Goal: Task Accomplishment & Management: Manage account settings

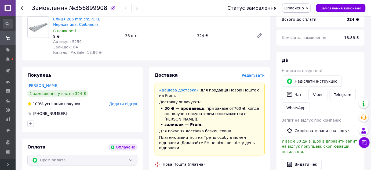
scroll to position [130, 0]
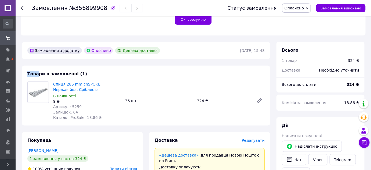
drag, startPoint x: 25, startPoint y: 74, endPoint x: 37, endPoint y: 72, distance: 11.9
click at [37, 72] on div "Товари в замовленні (1) Спиця 285 mm cnSPOKE Нержавійка, Срібляста В наявності …" at bounding box center [146, 95] width 248 height 60
click at [32, 70] on div "Товари в замовленні (1) Спиця 285 mm cnSPOKE Нержавійка, Срібляста В наявності …" at bounding box center [146, 95] width 248 height 60
drag, startPoint x: 27, startPoint y: 72, endPoint x: 134, endPoint y: 75, distance: 107.4
click at [99, 73] on div "Товари в замовленні (1) Спиця 285 mm cnSPOKE Нержавійка, Срібляста В наявності …" at bounding box center [146, 95] width 248 height 60
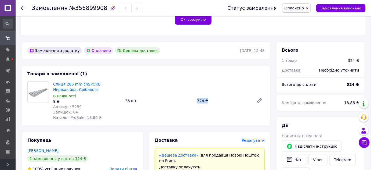
drag, startPoint x: 195, startPoint y: 100, endPoint x: 207, endPoint y: 100, distance: 12.9
click at [207, 100] on div "Спиця 285 mm cnSPOKE Нержавійка, Срібляста В наявності 9 ₴ Артикул: 5259 Залишо…" at bounding box center [159, 100] width 216 height 41
click at [161, 100] on div "36 шт." at bounding box center [159, 101] width 72 height 8
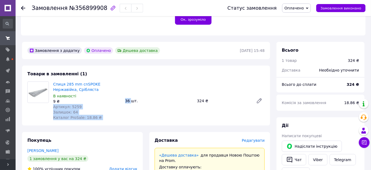
drag, startPoint x: 120, startPoint y: 103, endPoint x: 130, endPoint y: 102, distance: 10.5
click at [130, 102] on div "Спиця 285 mm cnSPOKE Нержавійка, Срібляста В наявності 9 ₴ Артикул: 5259 Залишо…" at bounding box center [159, 100] width 216 height 41
click at [130, 102] on div "36 шт." at bounding box center [159, 101] width 72 height 8
drag, startPoint x: 64, startPoint y: 117, endPoint x: 83, endPoint y: 118, distance: 18.6
click at [82, 119] on span "Каталог ProSale: 18.86 ₴" at bounding box center [77, 117] width 49 height 4
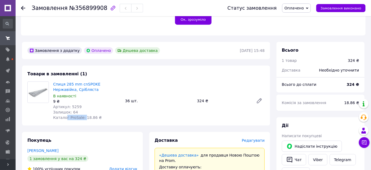
click at [303, 8] on span "Оплачено" at bounding box center [294, 8] width 19 height 4
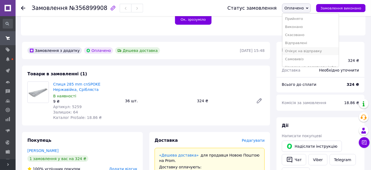
click at [311, 51] on li "Очікує на відправку" at bounding box center [310, 51] width 56 height 8
